Goal: Task Accomplishment & Management: Manage account settings

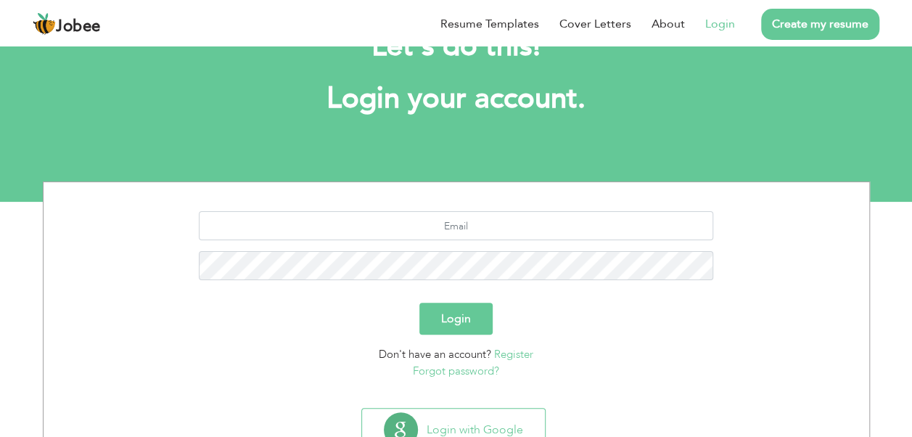
scroll to position [61, 0]
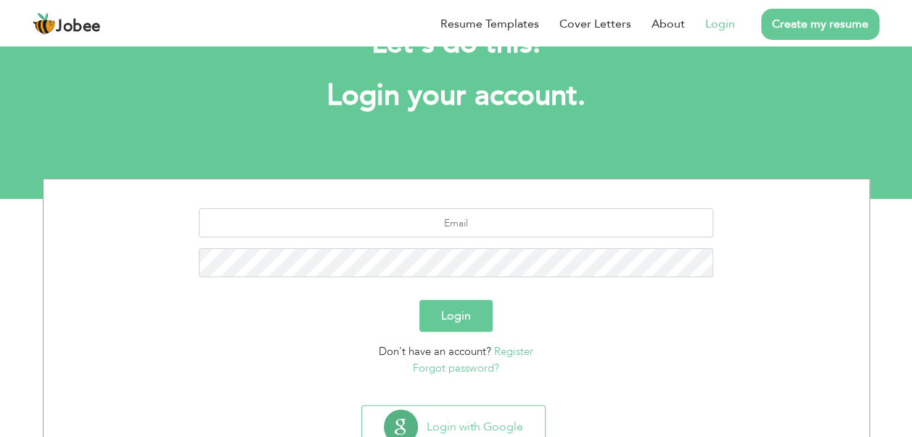
click at [722, 28] on link "Login" at bounding box center [720, 23] width 30 height 17
click at [450, 219] on input "text" at bounding box center [456, 222] width 514 height 29
type input "fam1pk@gmail.com"
click at [468, 368] on link "Forgot password?" at bounding box center [456, 367] width 86 height 15
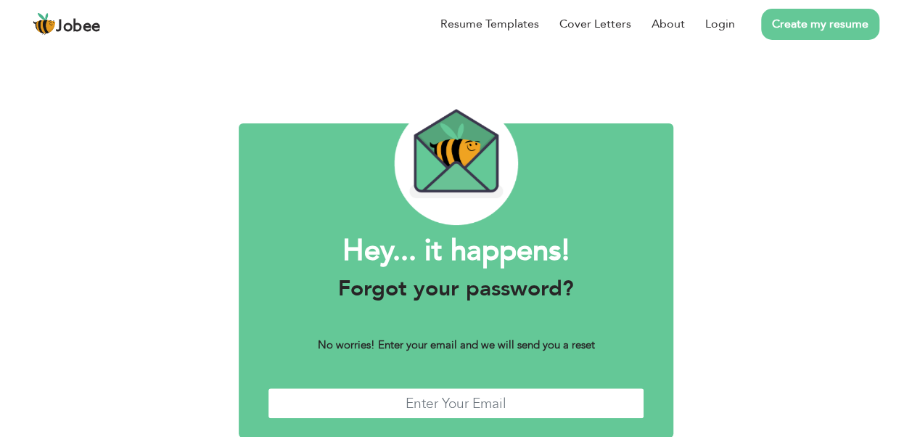
click at [481, 408] on input "text" at bounding box center [456, 402] width 376 height 31
type input "[EMAIL_ADDRESS][DOMAIN_NAME]"
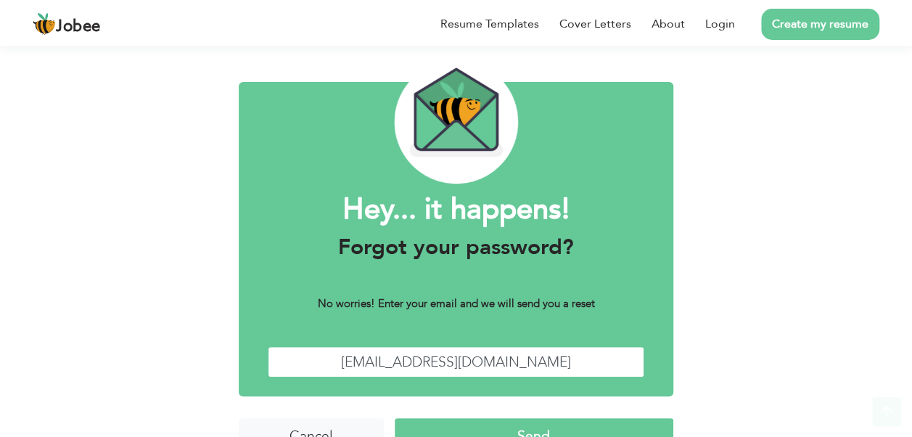
scroll to position [75, 0]
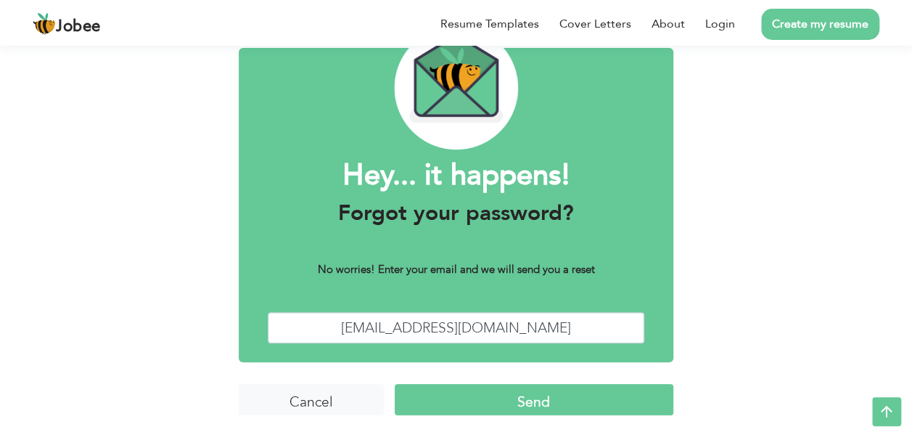
click at [629, 394] on input "Send" at bounding box center [534, 399] width 279 height 31
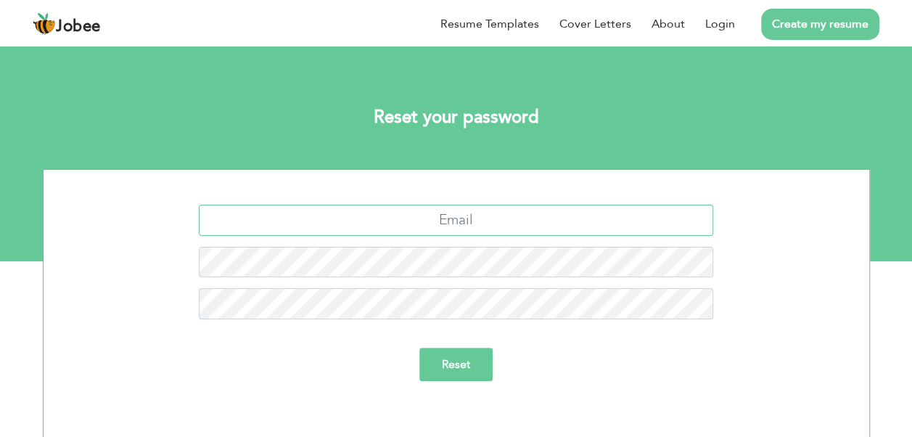
click at [533, 218] on input "text" at bounding box center [456, 220] width 514 height 31
type input "fam1pk@gmail.com"
click at [445, 370] on input "Reset" at bounding box center [455, 363] width 73 height 33
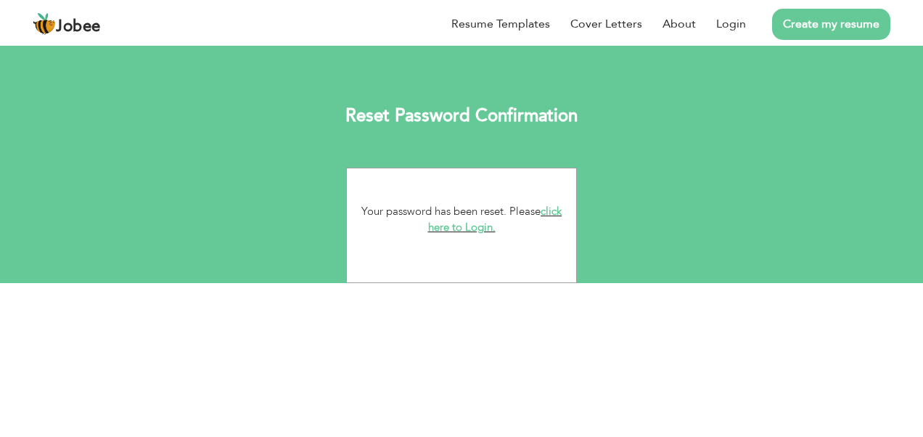
click at [463, 234] on link "click here to Login." at bounding box center [495, 219] width 134 height 31
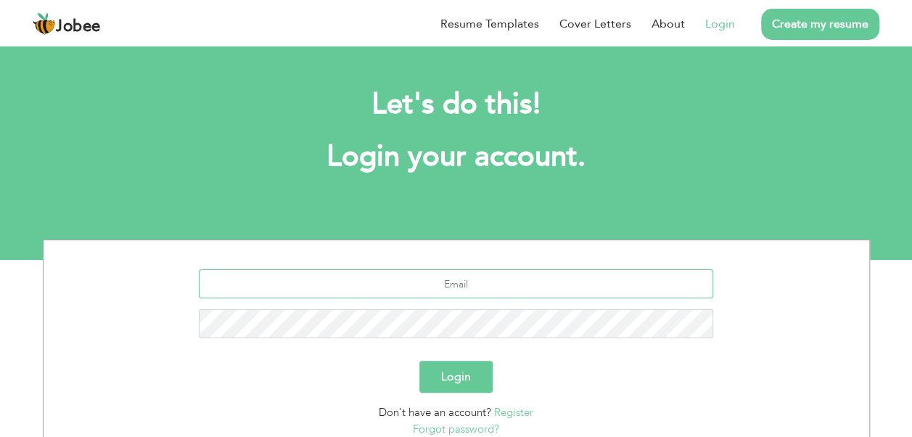
click at [447, 290] on input "text" at bounding box center [456, 283] width 514 height 29
type input "fam1pk@gmail.com"
click at [454, 376] on button "Login" at bounding box center [455, 376] width 73 height 32
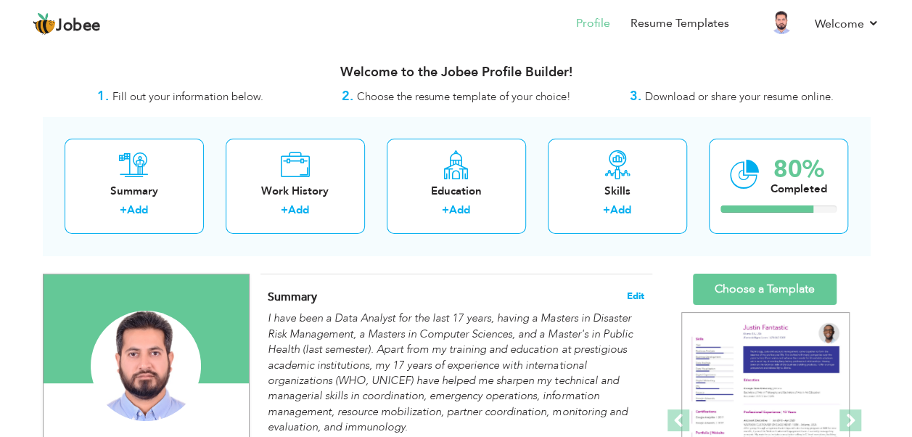
click at [628, 293] on span "Edit" at bounding box center [635, 296] width 17 height 10
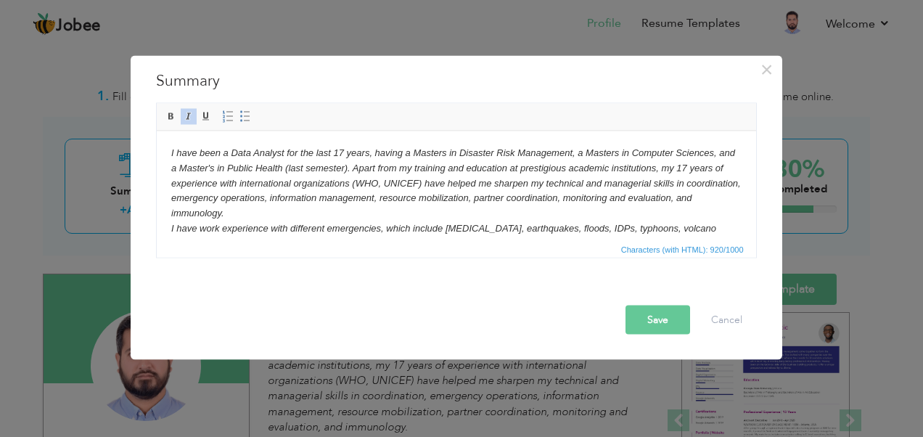
click at [336, 152] on em "I have been a Data Analyst for the last 17 years, having a Masters in Disaster …" at bounding box center [454, 182] width 569 height 71
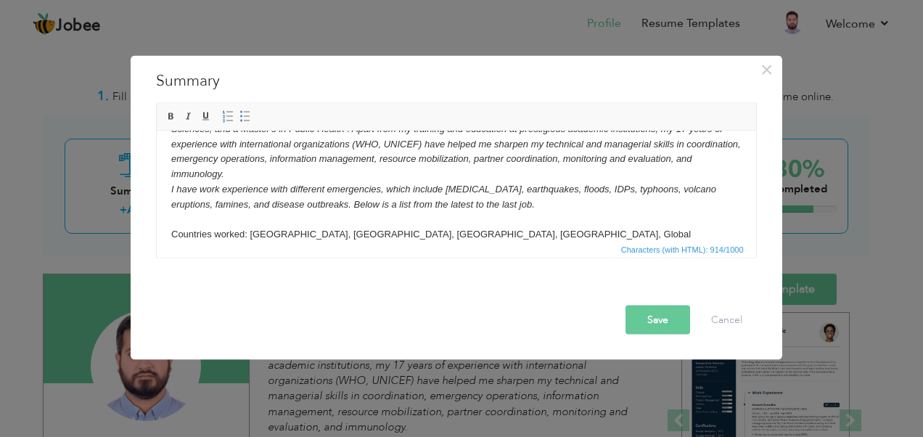
scroll to position [54, 0]
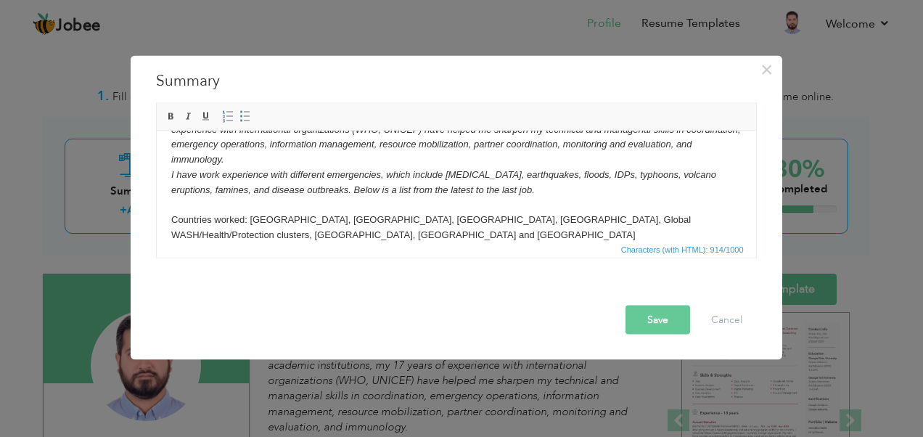
click at [659, 315] on button "Save" at bounding box center [657, 319] width 65 height 29
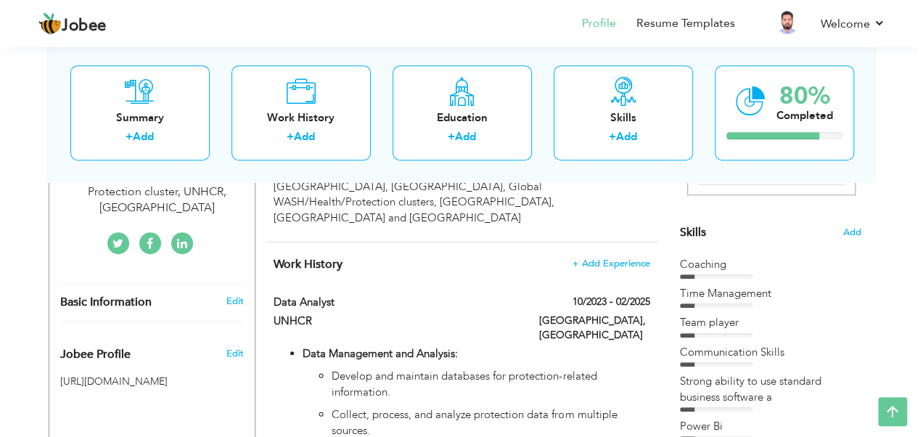
scroll to position [323, 0]
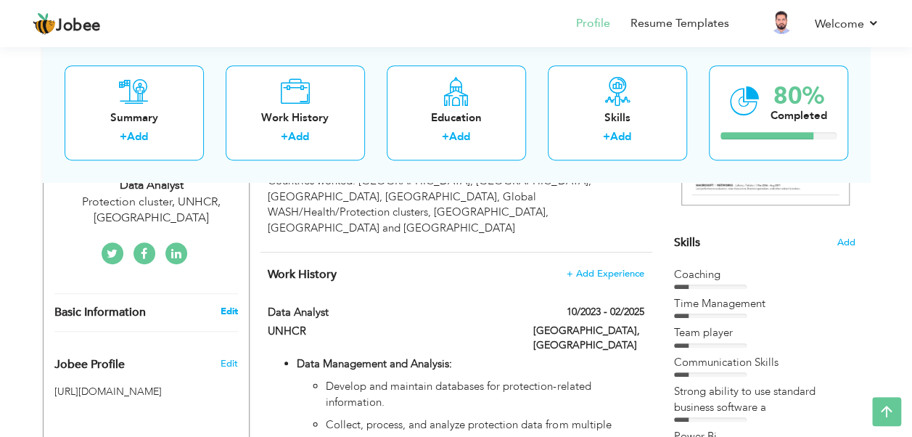
click at [228, 305] on link "Edit" at bounding box center [228, 311] width 17 height 13
type input "[PERSON_NAME]"
type input "[PHONE_NUMBER]"
select select "number:166"
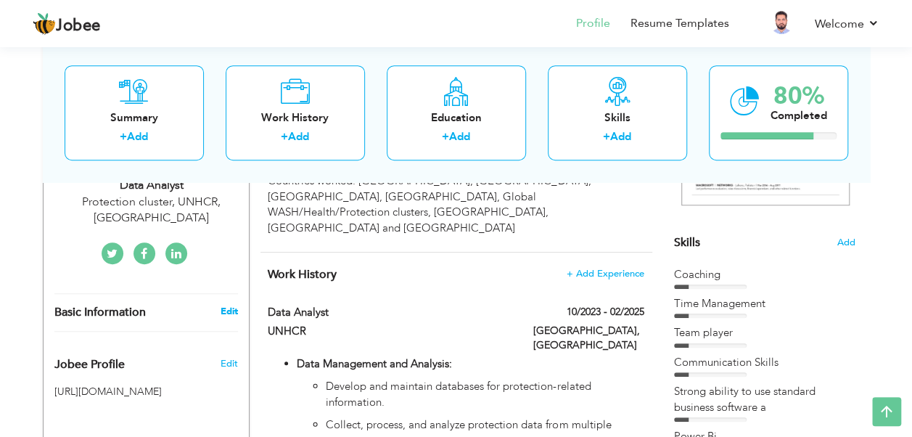
type input "[GEOGRAPHIC_DATA]"
select select "number:19"
type input "Protection cluster, UNHCR, [GEOGRAPHIC_DATA]"
type input "Data Analyst"
type input "[URL][DOMAIN_NAME][PERSON_NAME]"
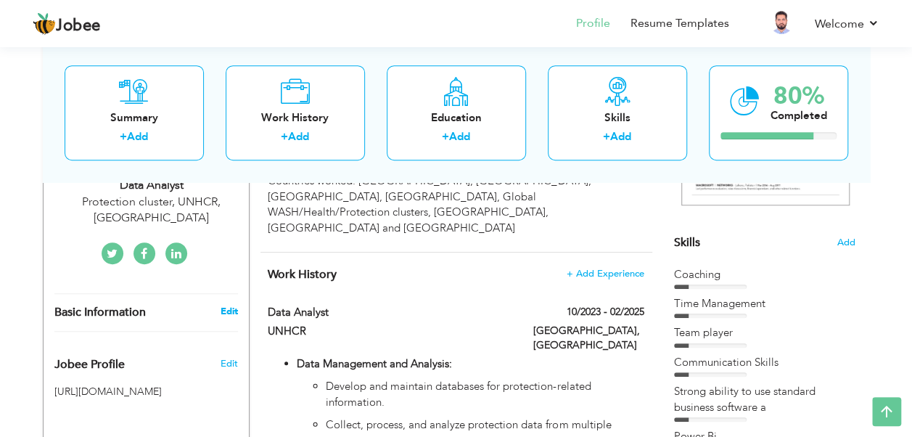
type input "[URL][DOMAIN_NAME]"
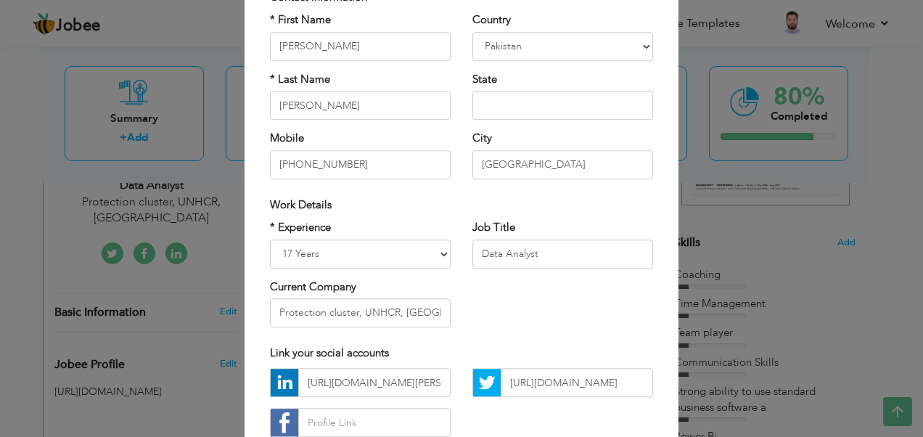
scroll to position [118, 0]
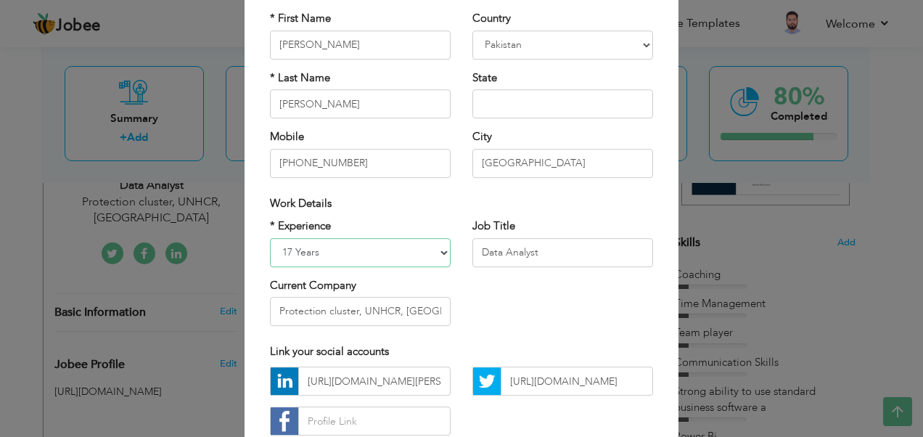
click at [284, 247] on select "Entry Level Less than 1 Year 1 Year 2 Years 3 Years 4 Years 5 Years 6 Years 7 Y…" at bounding box center [360, 252] width 181 height 29
select select "number:20"
click at [270, 238] on select "Entry Level Less than 1 Year 1 Year 2 Years 3 Years 4 Years 5 Years 6 Years 7 Y…" at bounding box center [360, 252] width 181 height 29
drag, startPoint x: 544, startPoint y: 244, endPoint x: 384, endPoint y: 236, distance: 160.5
click at [384, 236] on div "* Experience Entry Level Less than 1 Year 1 Year 2 Years 3 Years 4 Years 5 Year…" at bounding box center [461, 277] width 405 height 118
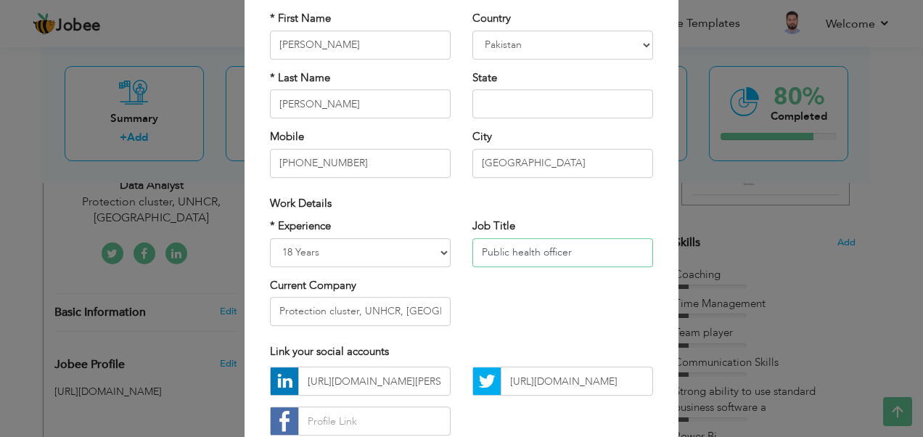
type input "Public health officer"
drag, startPoint x: 270, startPoint y: 310, endPoint x: 460, endPoint y: 337, distance: 191.8
click at [460, 337] on div "Contact Information * First Name [PERSON_NAME] * Last Name [PERSON_NAME] Mobile…" at bounding box center [461, 213] width 405 height 465
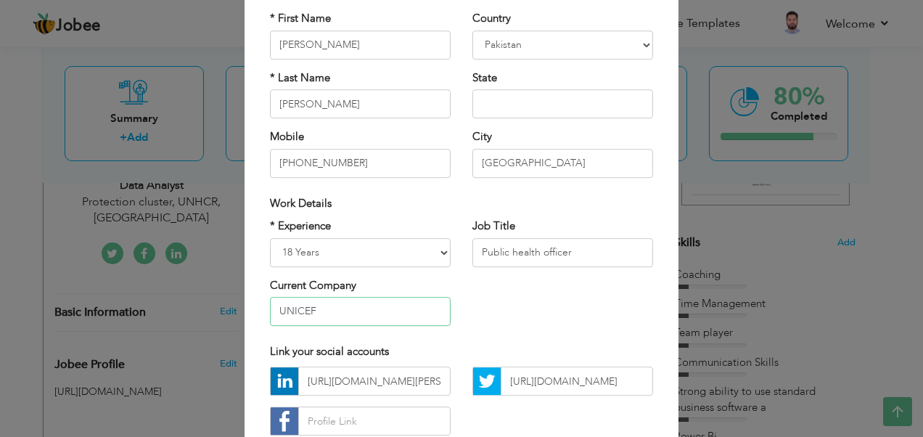
type input "Protection cluster, UNHCR, [GEOGRAPHIC_DATA]"
click at [544, 334] on div "* Experience Entry Level Less than 1 Year 1 Year 2 Years 3 Years 4 Years 5 Year…" at bounding box center [461, 277] width 405 height 118
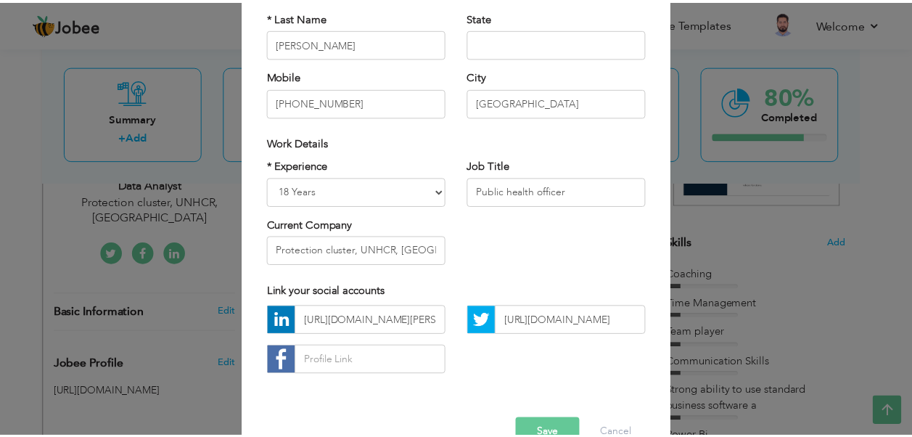
scroll to position [215, 0]
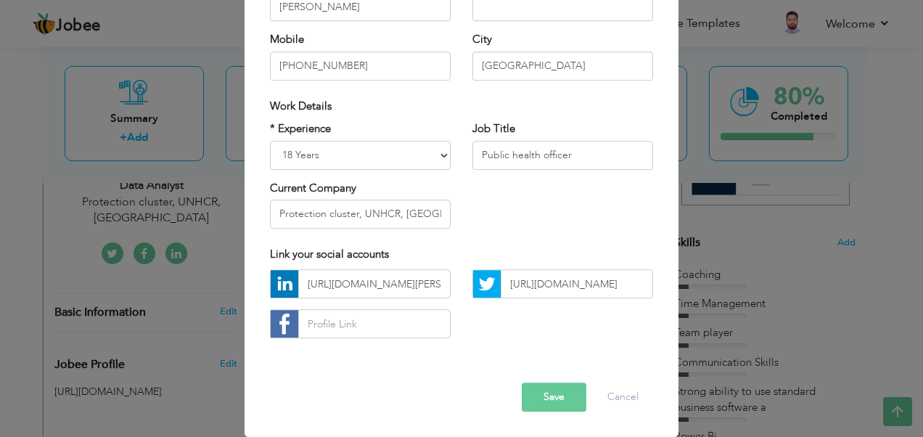
click at [566, 396] on button "Save" at bounding box center [553, 397] width 65 height 29
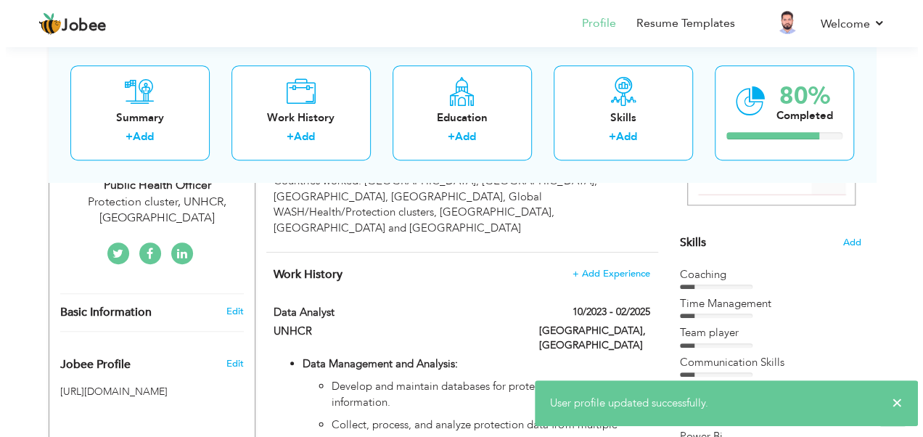
scroll to position [334, 0]
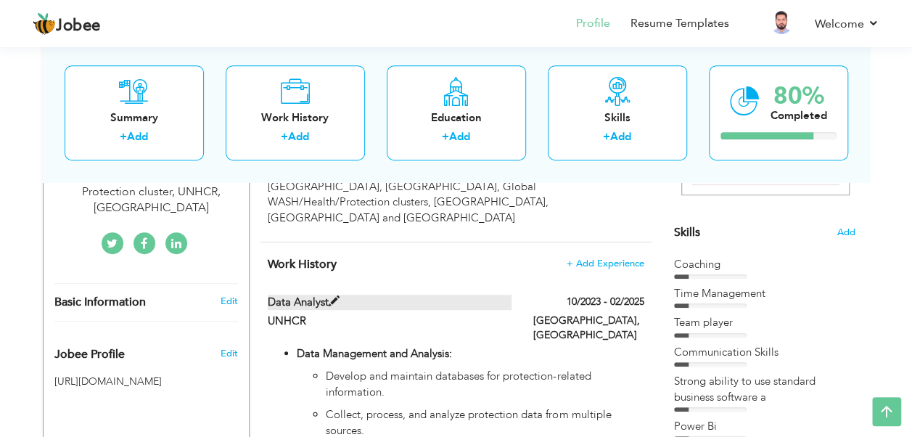
click at [334, 296] on span at bounding box center [334, 301] width 11 height 11
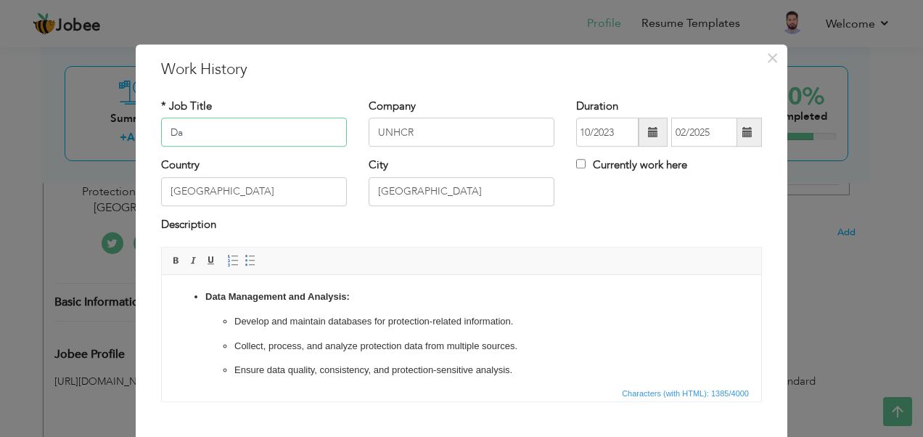
type input "D"
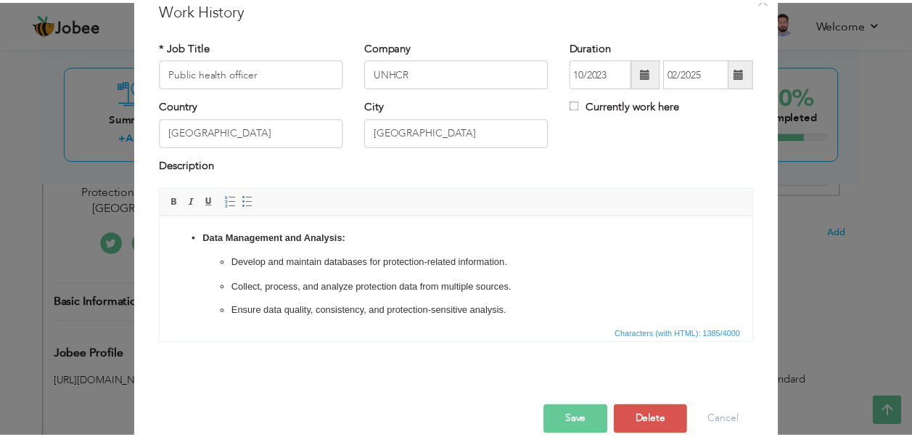
scroll to position [82, 0]
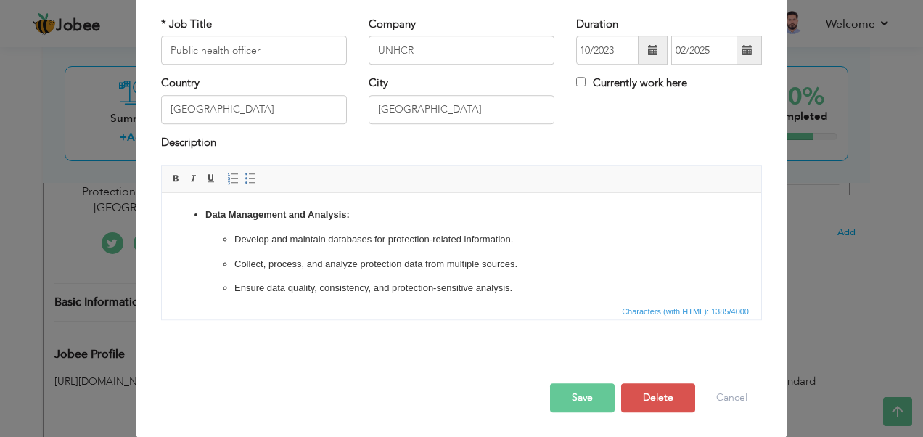
click at [585, 386] on button "Save" at bounding box center [582, 397] width 65 height 29
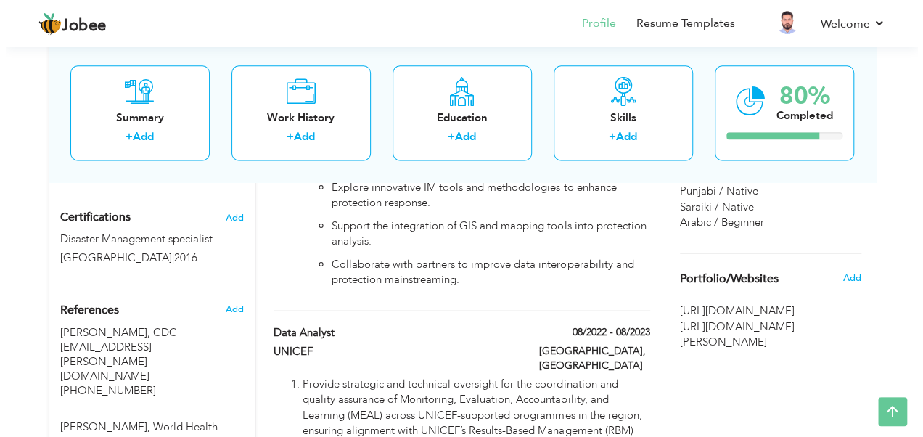
scroll to position [899, 0]
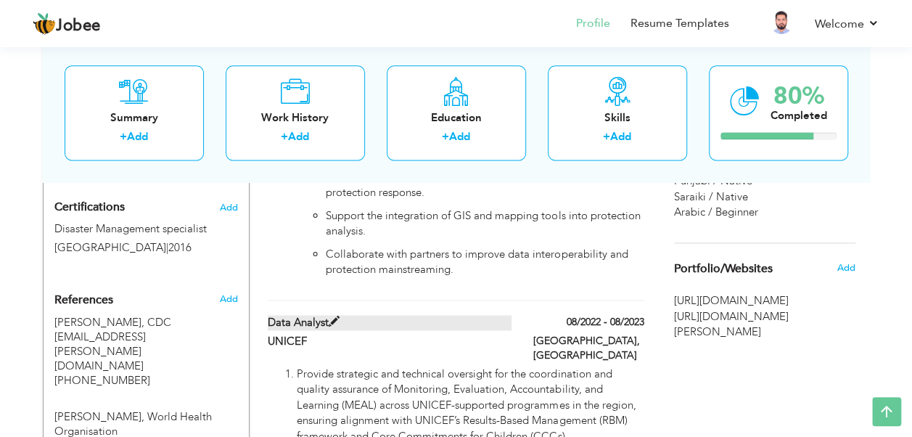
click at [334, 316] on span at bounding box center [334, 321] width 11 height 11
type input "Data Analyst"
type input "UNICEF"
type input "08/2022"
type input "08/2023"
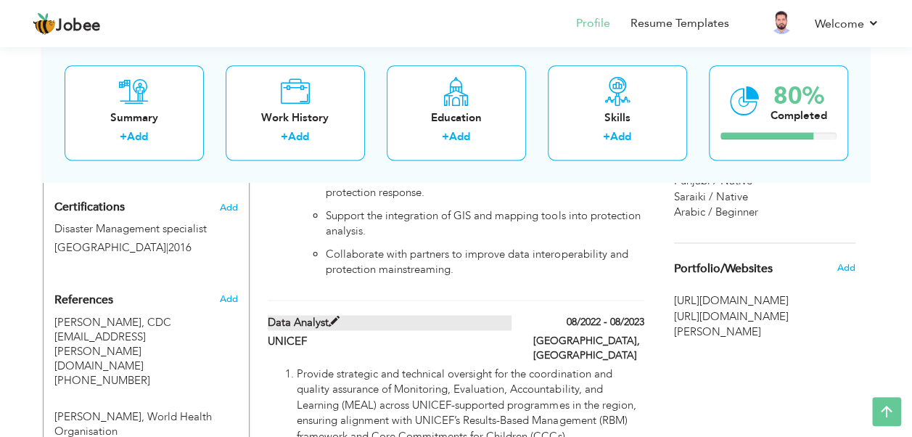
type input "[GEOGRAPHIC_DATA]"
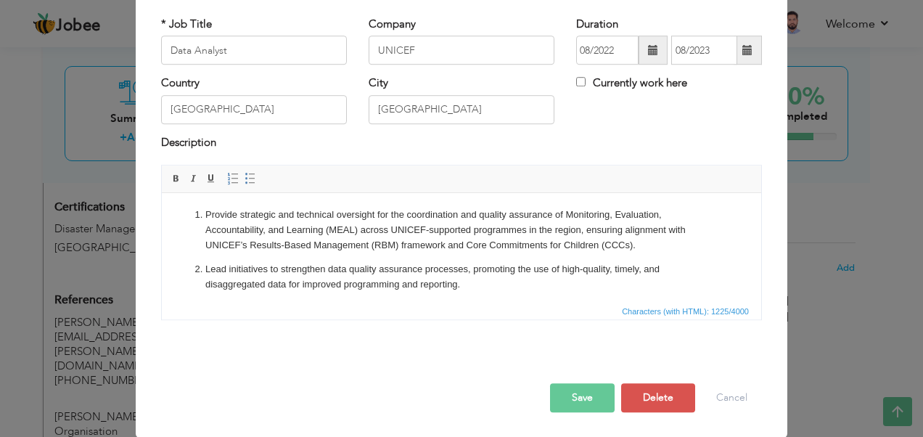
scroll to position [0, 0]
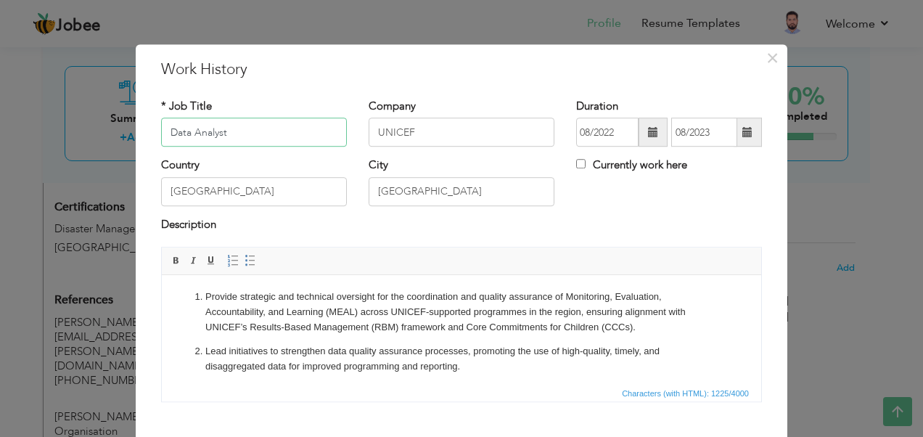
drag, startPoint x: 202, startPoint y: 140, endPoint x: 126, endPoint y: 128, distance: 77.1
click at [126, 128] on div "× Work History * Job Title Data Analyst Company UNICEF Duration 08/2022" at bounding box center [461, 218] width 923 height 437
click at [194, 129] on input "Health officer Nutrition" at bounding box center [254, 132] width 186 height 29
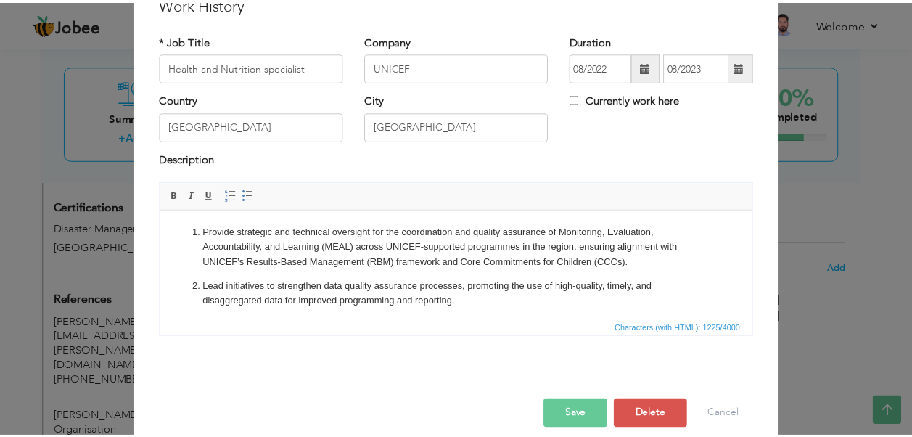
scroll to position [82, 0]
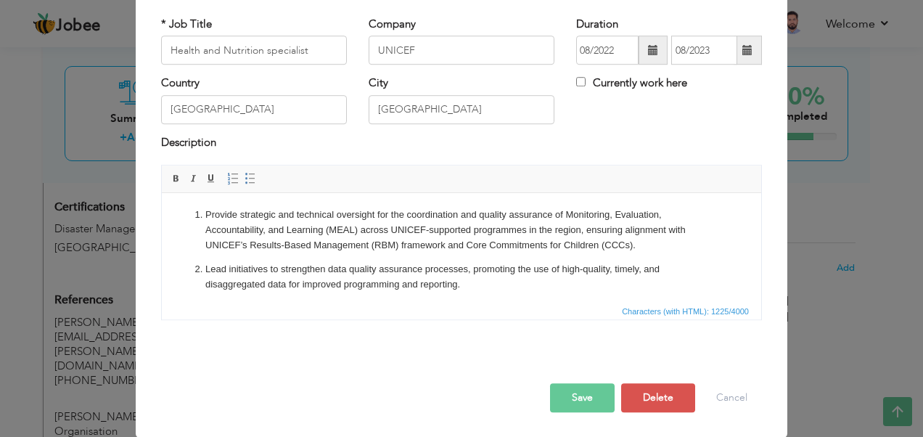
click at [581, 395] on button "Save" at bounding box center [582, 397] width 65 height 29
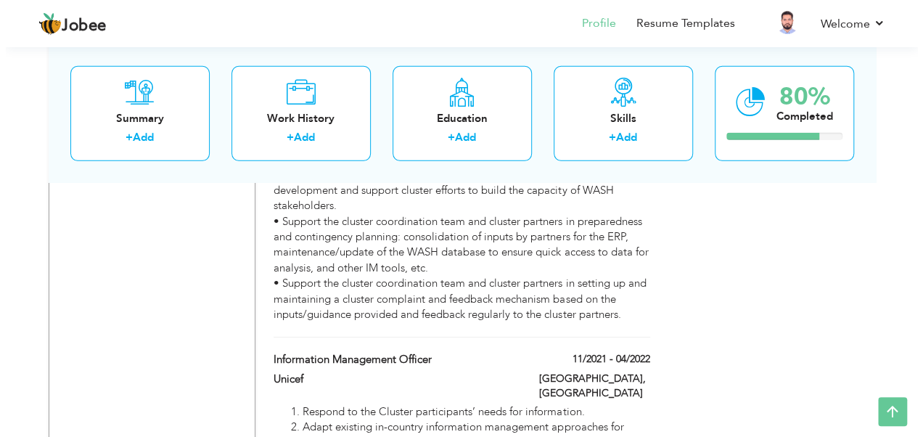
scroll to position [2143, 0]
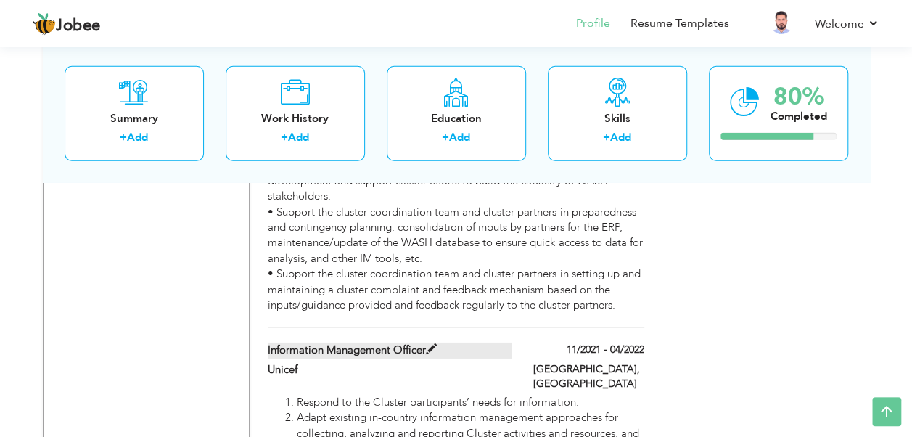
click at [431, 344] on span at bounding box center [431, 349] width 11 height 11
type input "Information Management officer"
type input "Unicef"
type input "11/2021"
type input "04/2022"
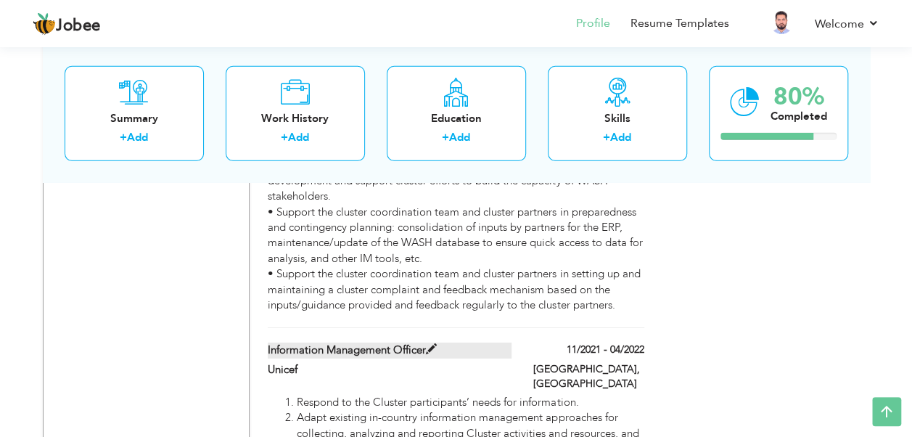
type input "[GEOGRAPHIC_DATA]"
type input "Khartoum"
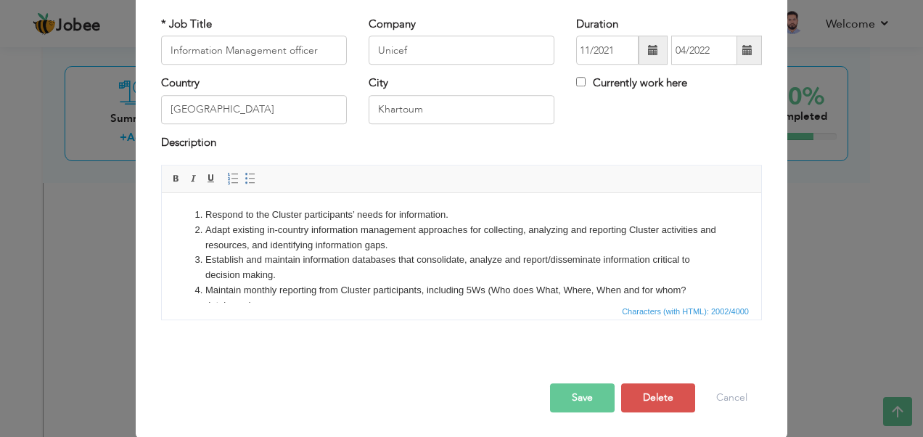
scroll to position [0, 0]
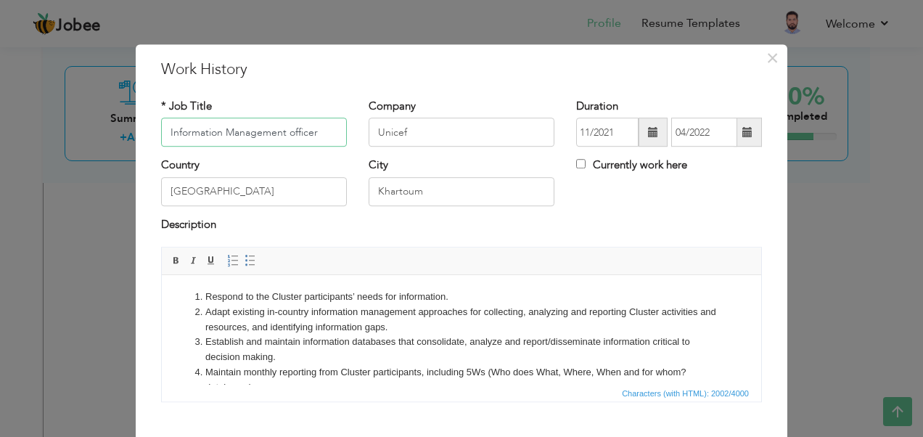
drag, startPoint x: 319, startPoint y: 130, endPoint x: 39, endPoint y: 100, distance: 281.5
click at [39, 100] on div "× Work History * Job Title Information Management officer Company Unicef" at bounding box center [461, 218] width 923 height 437
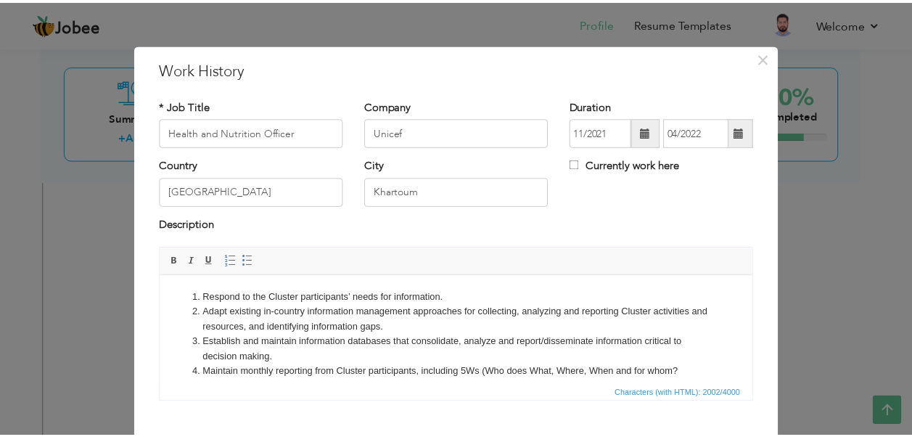
scroll to position [82, 0]
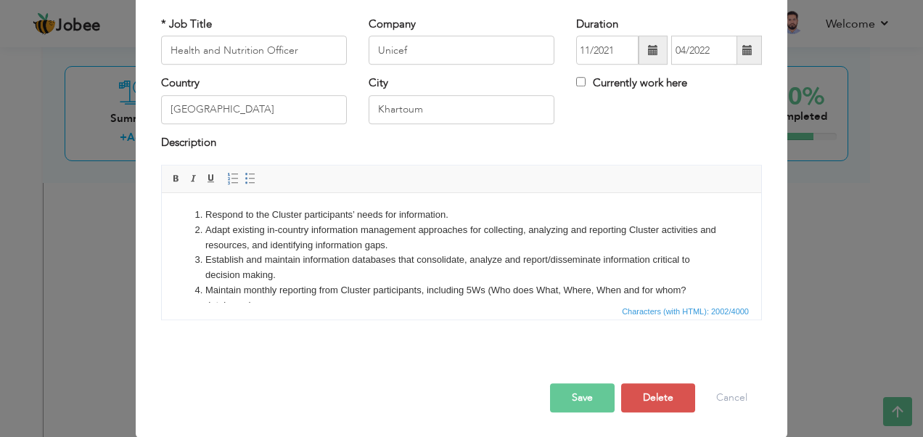
click at [572, 388] on button "Save" at bounding box center [582, 397] width 65 height 29
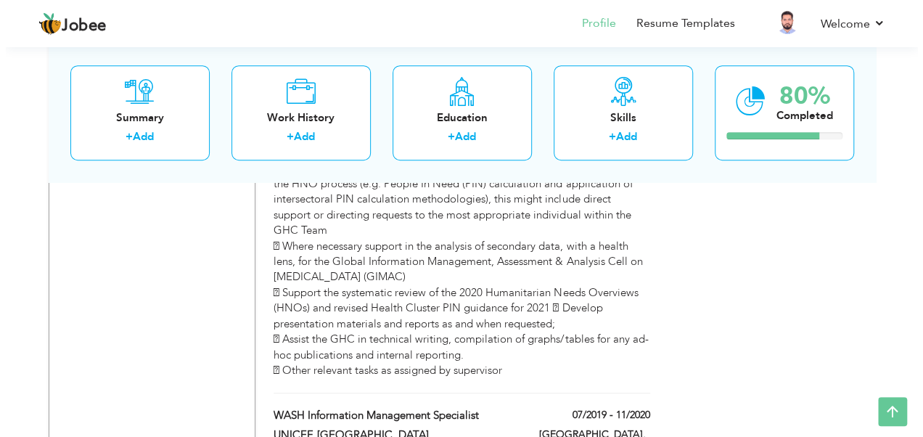
scroll to position [3194, 0]
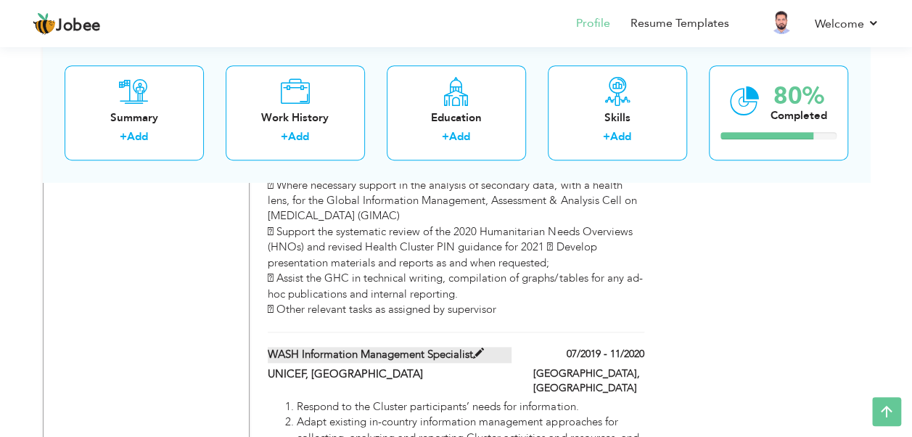
click at [481, 348] on span at bounding box center [478, 353] width 11 height 11
type input "WASH Information Management specialist"
type input "UNICEF, [GEOGRAPHIC_DATA]"
type input "07/2019"
type input "11/2020"
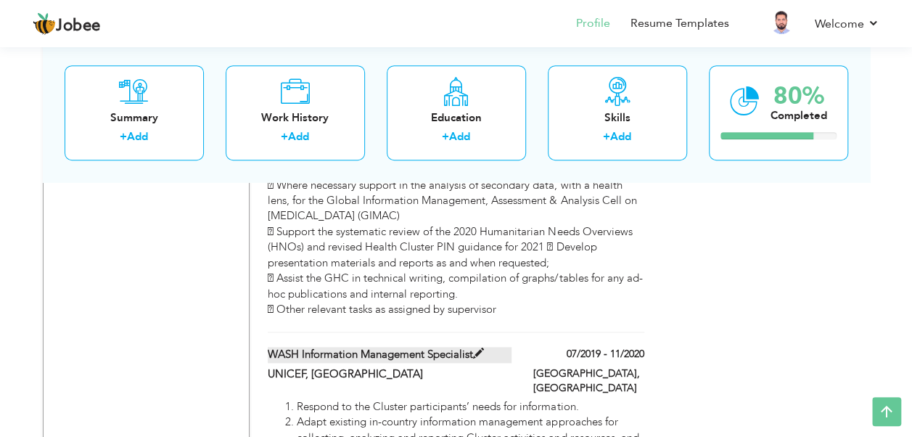
type input "[GEOGRAPHIC_DATA]"
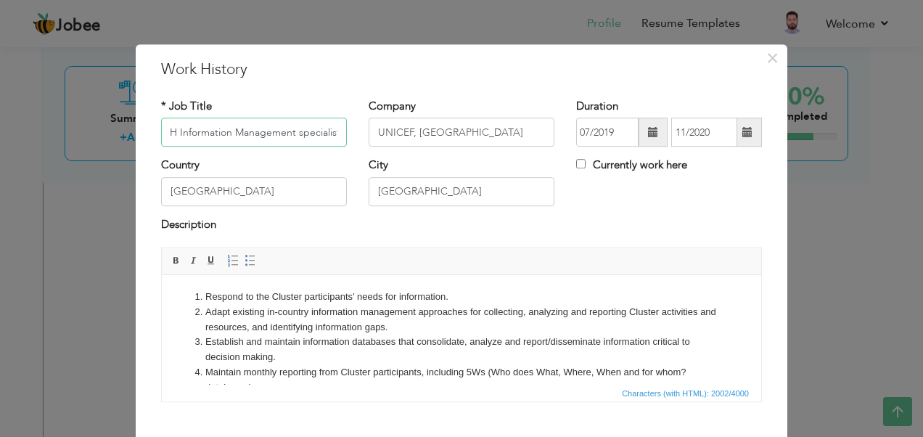
scroll to position [0, 0]
drag, startPoint x: 192, startPoint y: 132, endPoint x: 90, endPoint y: 127, distance: 102.4
click at [90, 127] on div "× Work History * Job Title WASH Information Management specialist Company UNICE…" at bounding box center [461, 218] width 923 height 437
type input "Health and WASH specialist"
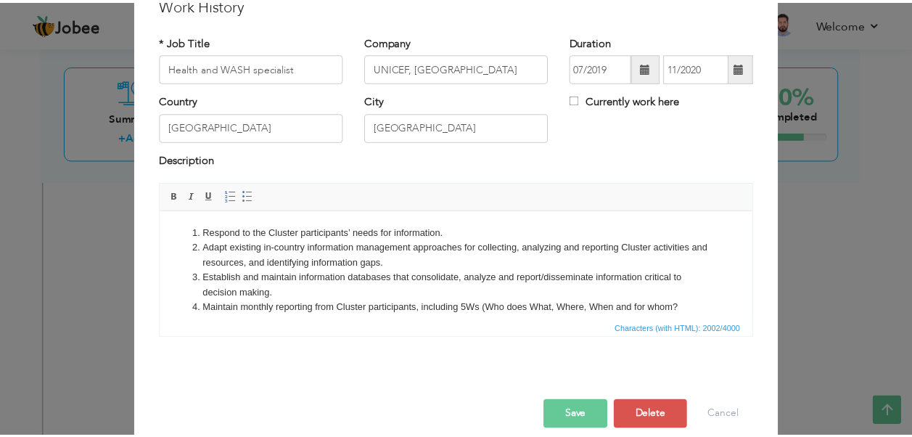
scroll to position [82, 0]
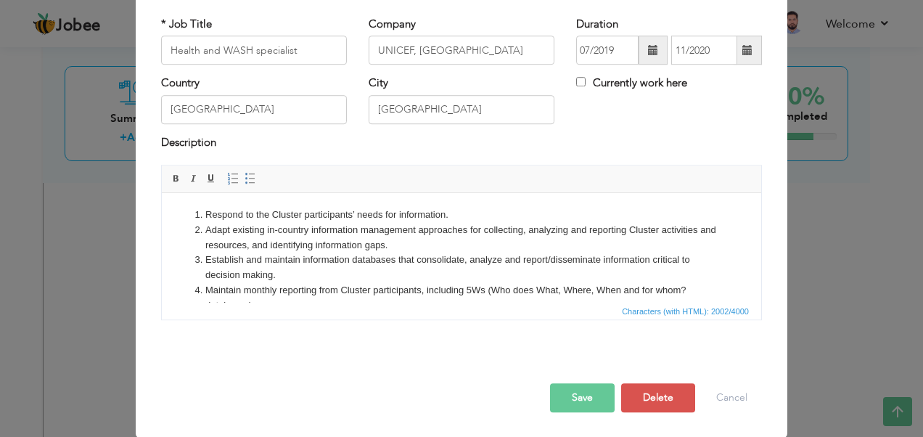
click at [568, 392] on button "Save" at bounding box center [582, 397] width 65 height 29
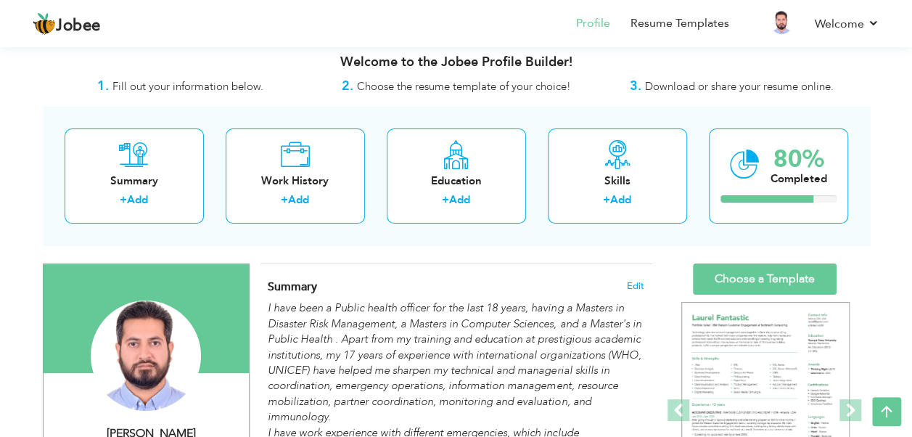
scroll to position [0, 0]
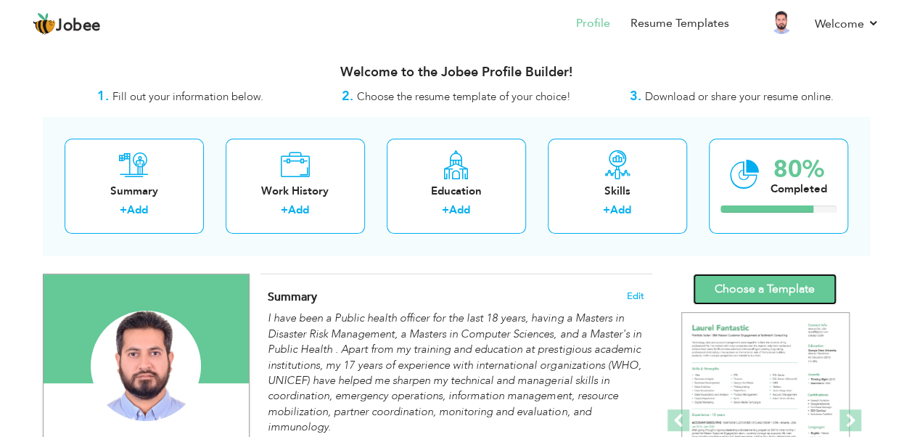
click at [778, 290] on link "Choose a Template" at bounding box center [765, 288] width 144 height 31
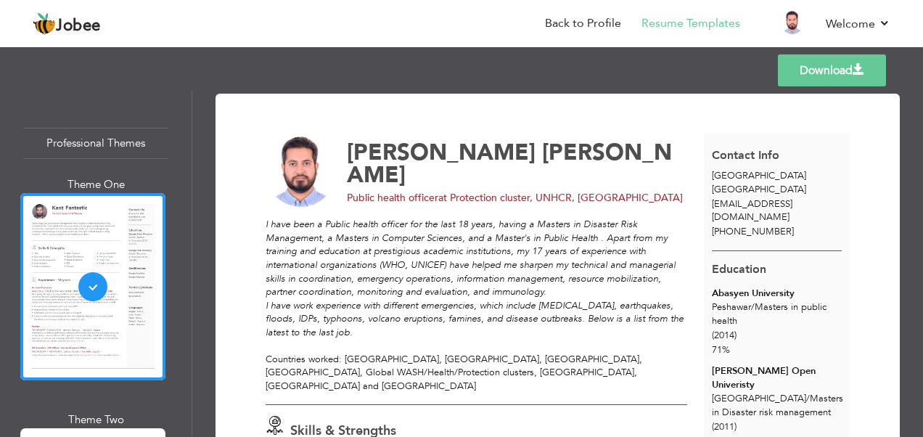
click at [812, 81] on link "Download" at bounding box center [832, 70] width 108 height 32
